Goal: Task Accomplishment & Management: Complete application form

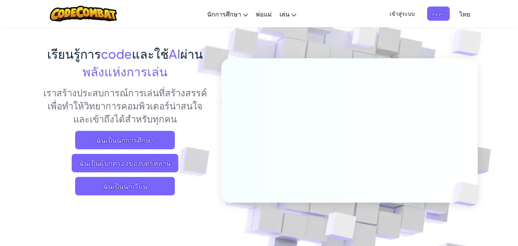
scroll to position [38, 0]
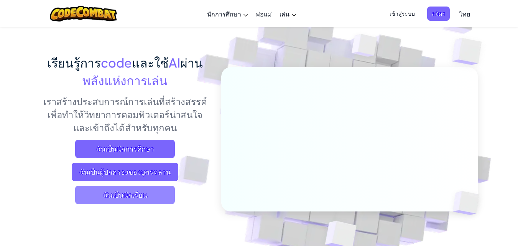
click at [142, 191] on span "ฉันเป็นนักเรียน" at bounding box center [125, 195] width 100 height 18
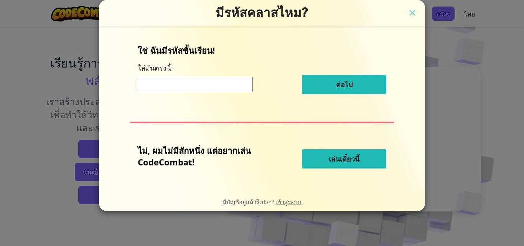
click at [178, 85] on input at bounding box center [195, 84] width 115 height 15
type input "ะ"
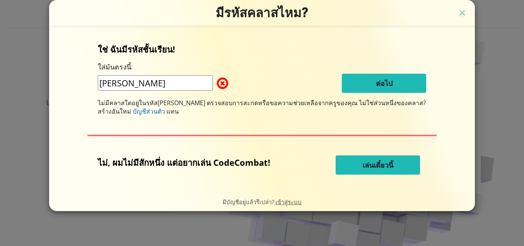
click at [217, 84] on span at bounding box center [217, 83] width 0 height 15
click at [181, 83] on input "[PERSON_NAME]" at bounding box center [155, 82] width 115 height 15
type input "ธ"
click at [457, 12] on img at bounding box center [462, 14] width 10 height 12
